Goal: Task Accomplishment & Management: Complete application form

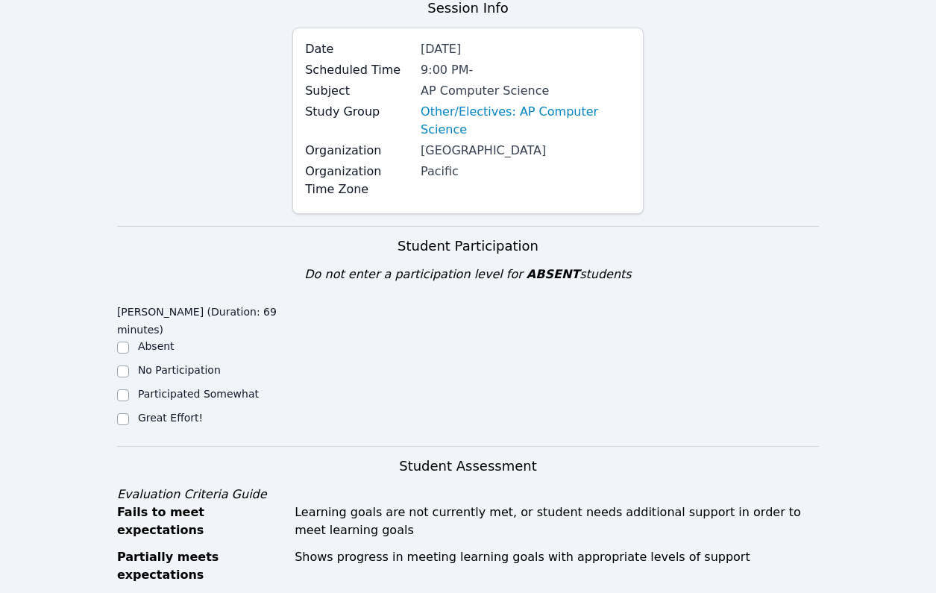
scroll to position [180, 0]
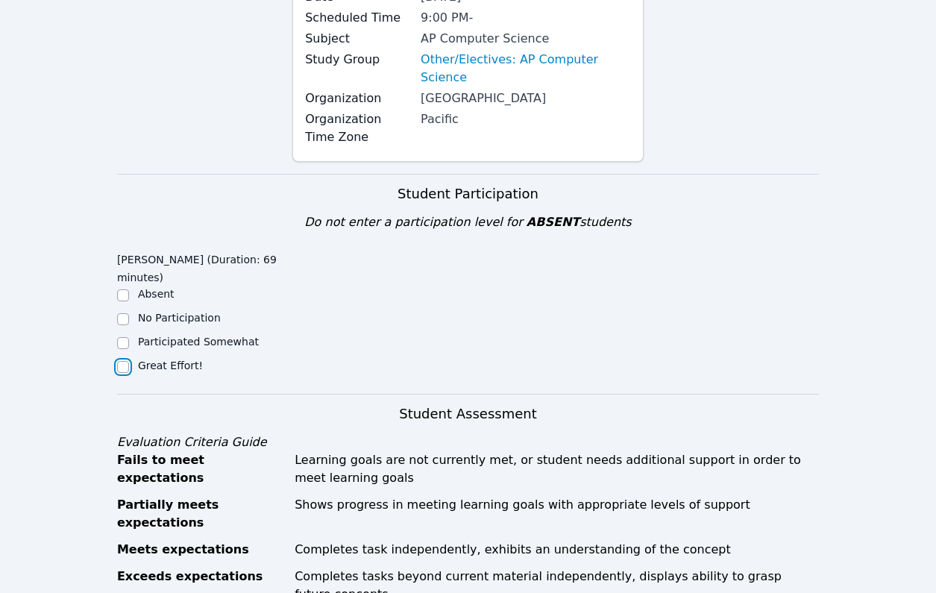
click at [127, 361] on input "Great Effort!" at bounding box center [123, 367] width 12 height 12
checkbox input "true"
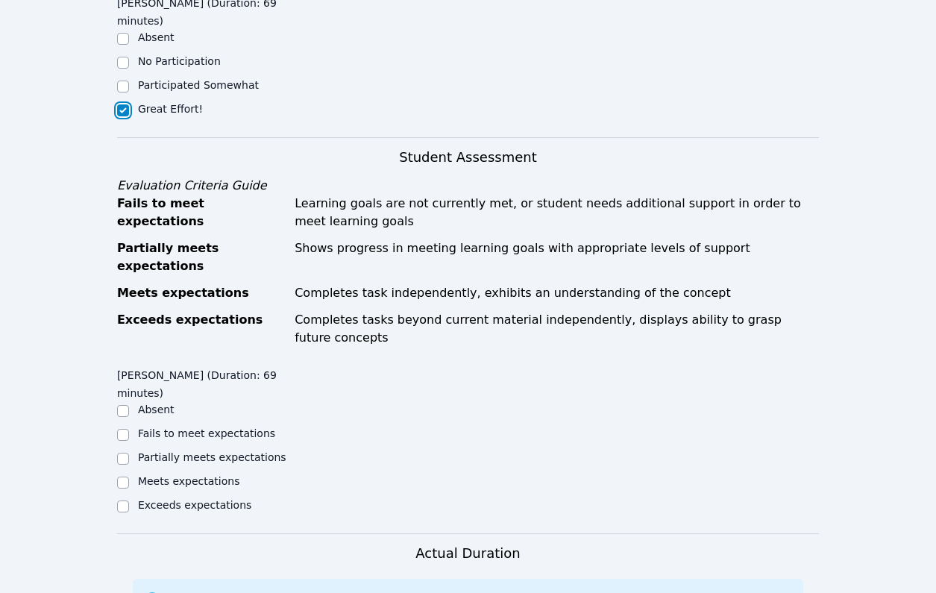
scroll to position [636, 0]
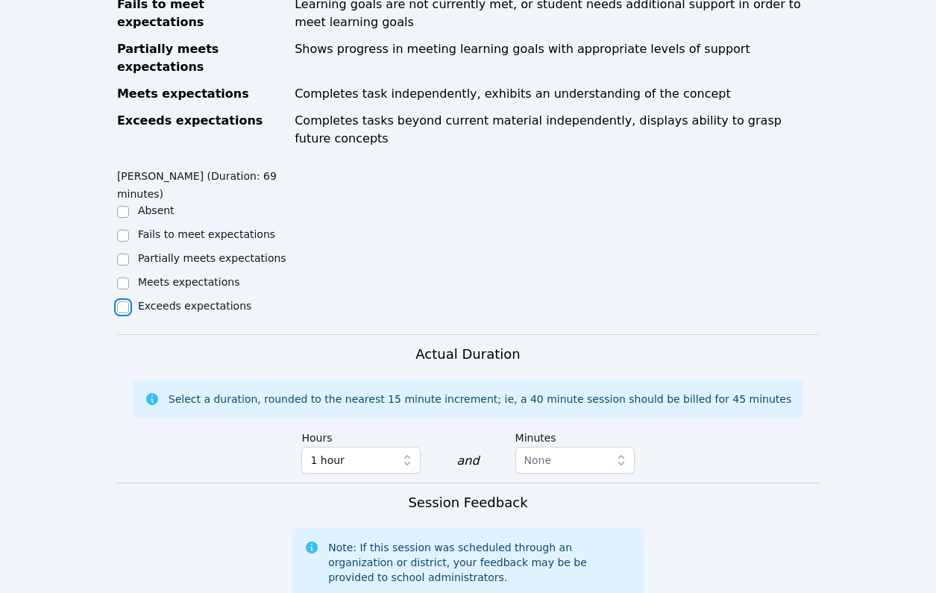
click at [119, 301] on input "Exceeds expectations" at bounding box center [123, 307] width 12 height 12
checkbox input "true"
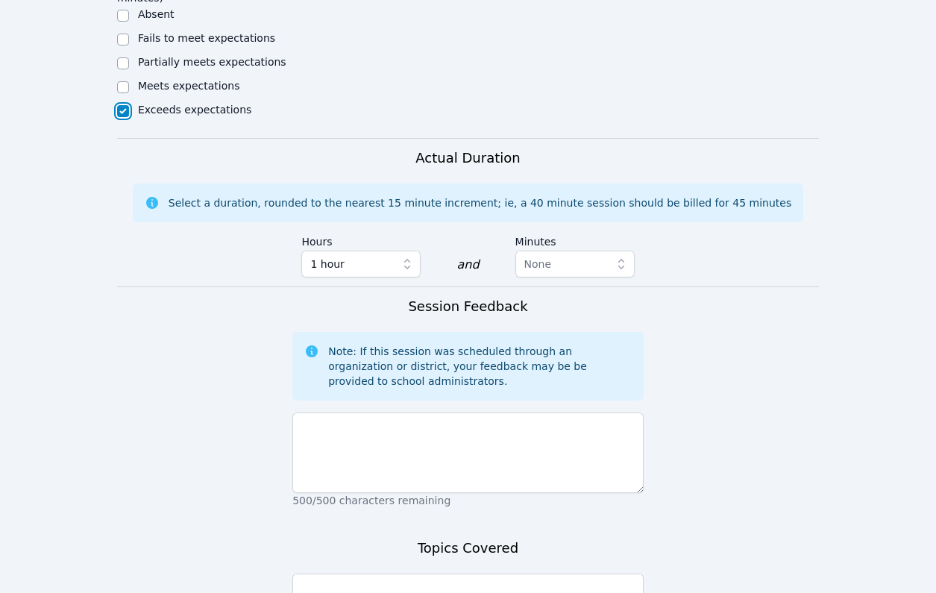
scroll to position [900, 0]
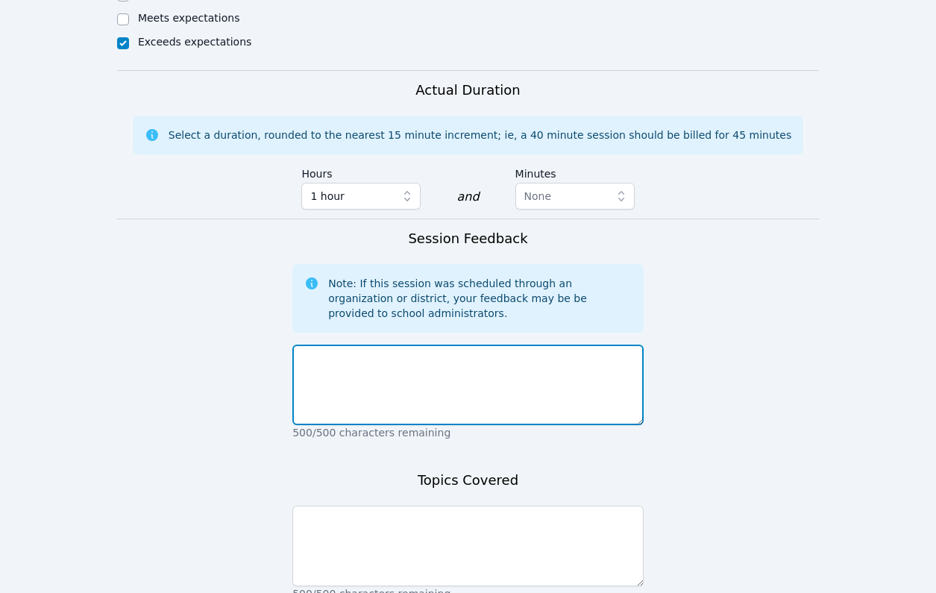
click at [383, 344] on textarea at bounding box center [467, 384] width 351 height 81
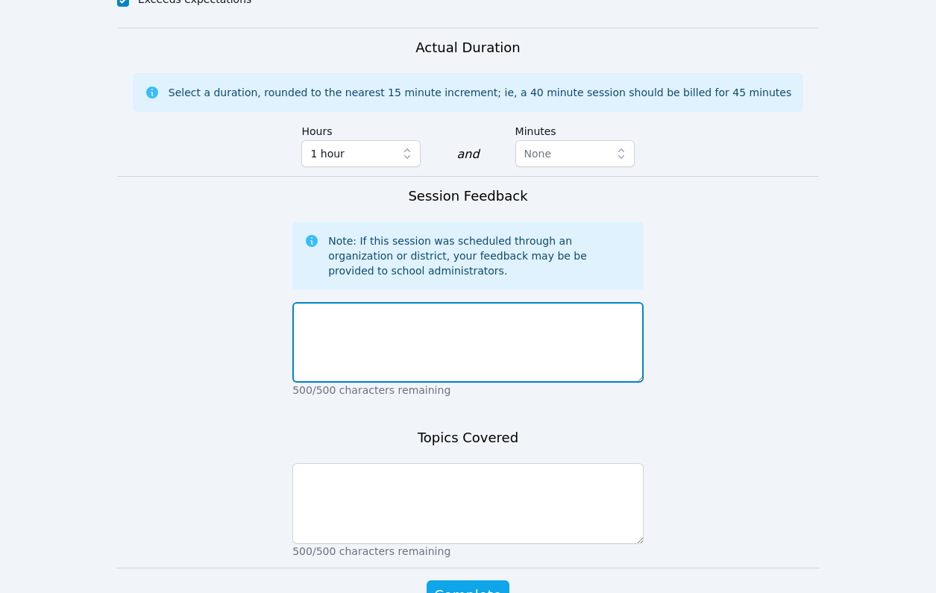
scroll to position [977, 0]
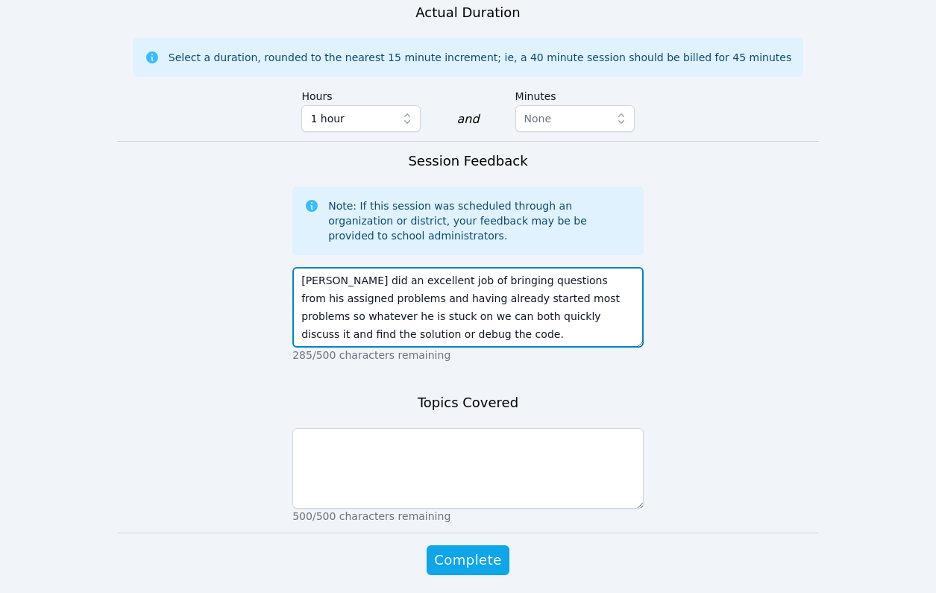
type textarea "[PERSON_NAME] did an excellent job of bringing questions from his assigned prob…"
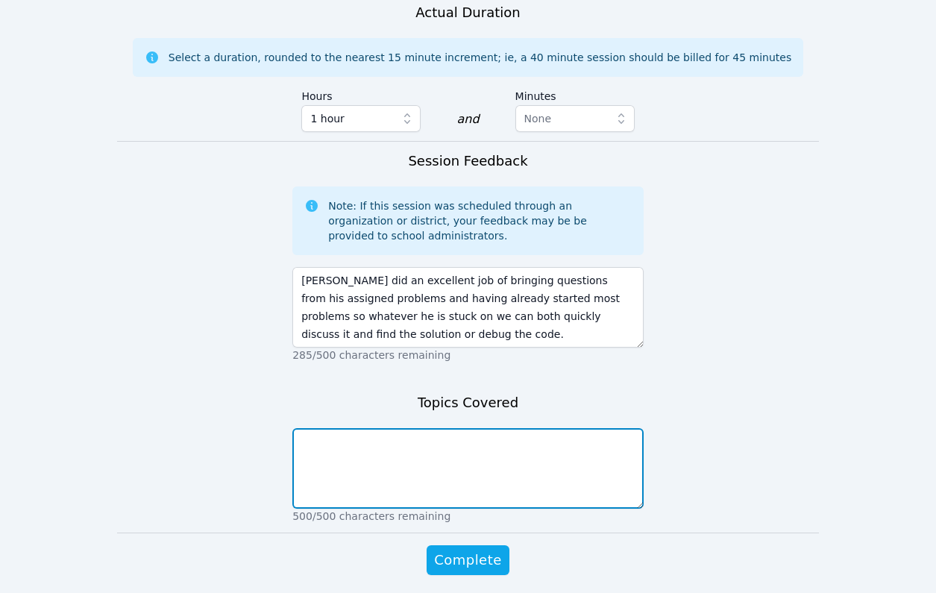
click at [392, 428] on textarea at bounding box center [467, 468] width 351 height 81
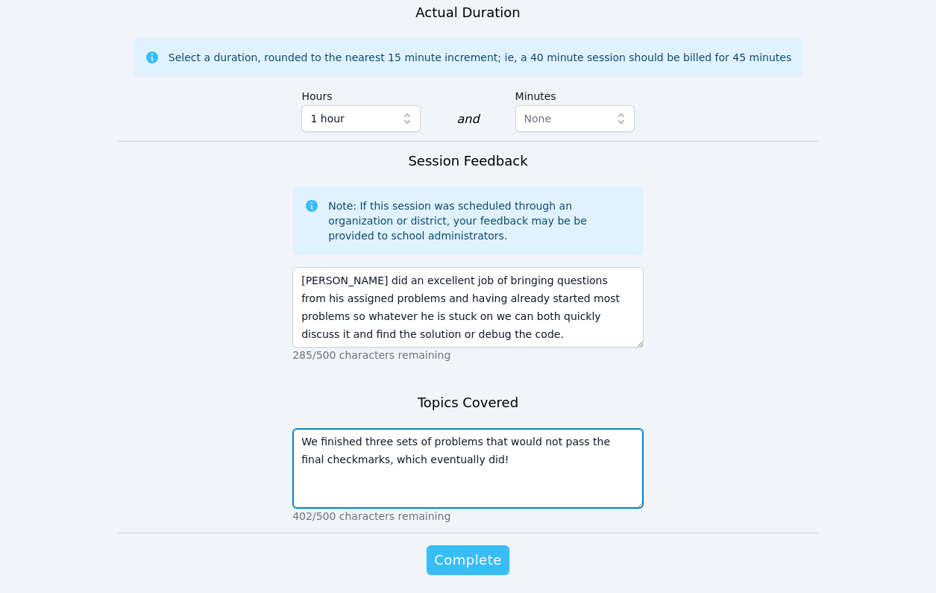
type textarea "We finished three sets of problems that would not pass the final checkmarks, wh…"
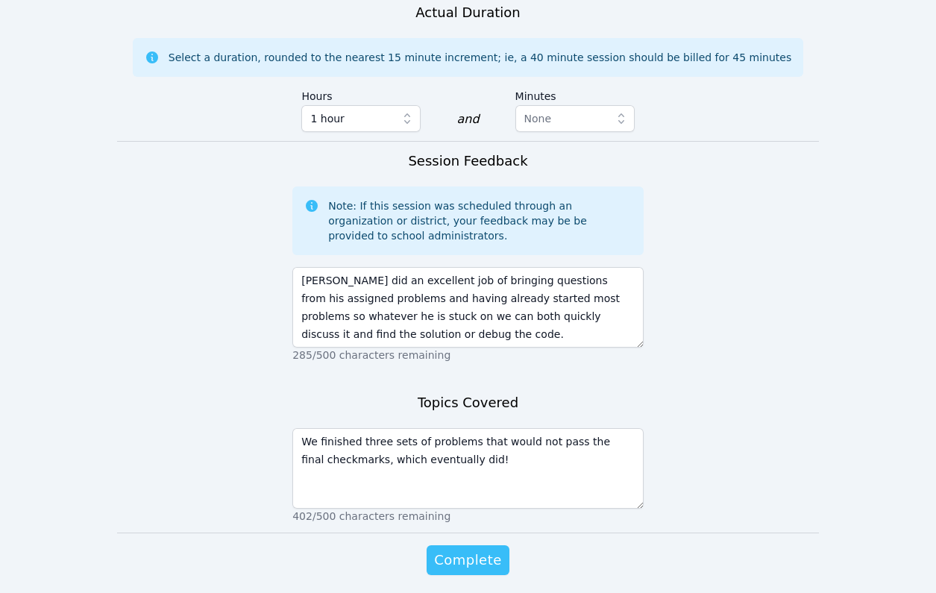
click at [492, 549] on span "Complete" at bounding box center [467, 559] width 67 height 21
